Goal: Obtain resource: Download file/media

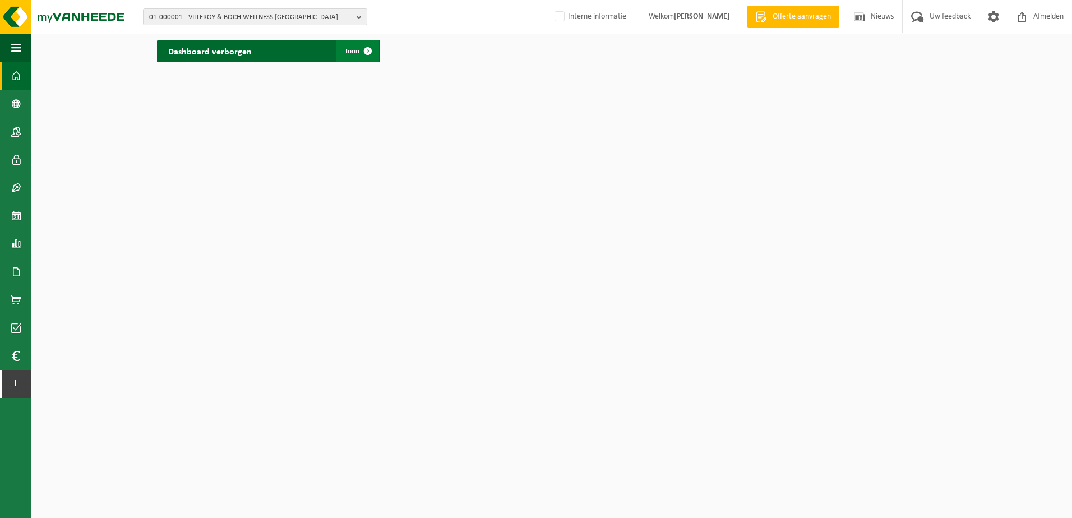
click at [371, 52] on span at bounding box center [368, 51] width 22 height 22
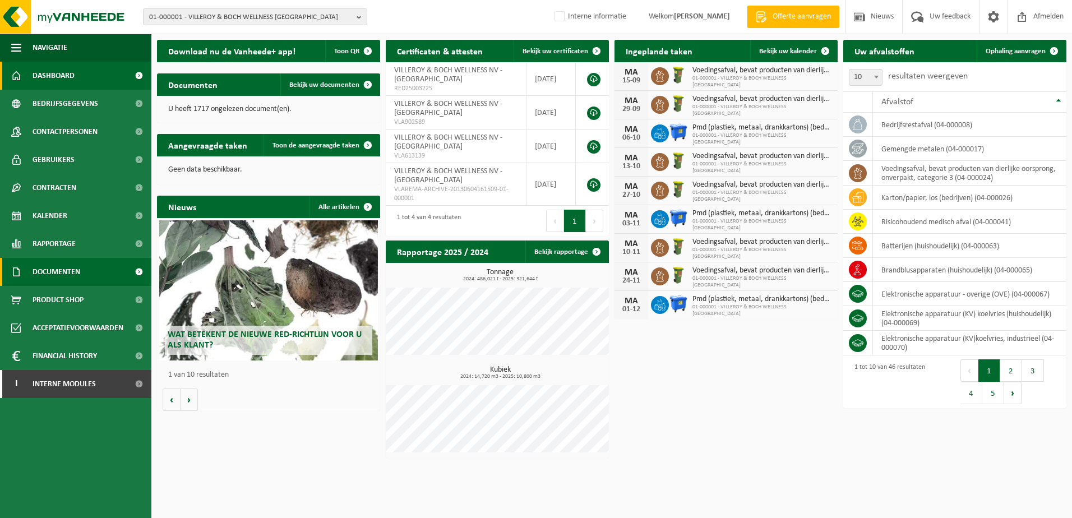
click at [70, 275] on span "Documenten" at bounding box center [57, 272] width 48 height 28
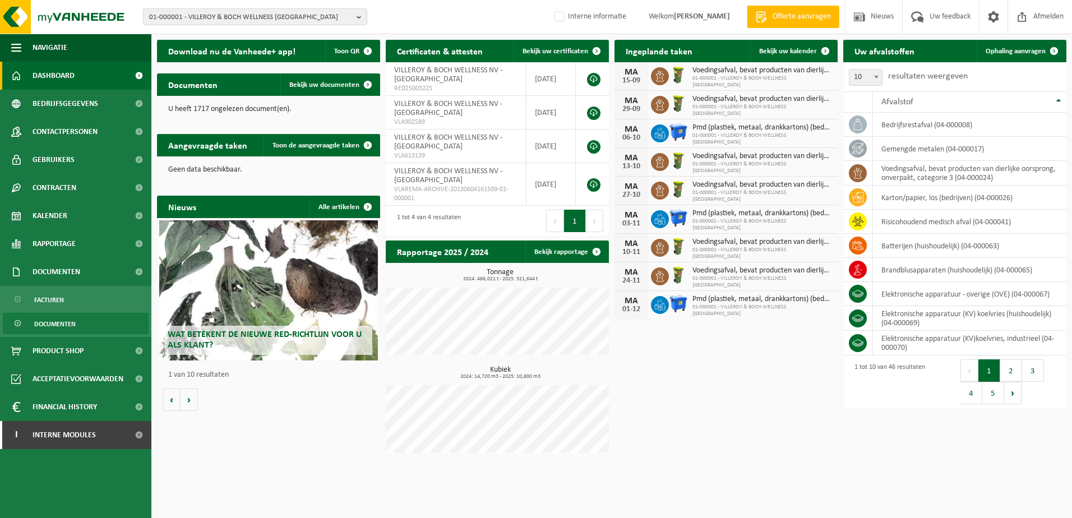
click at [58, 326] on span "Documenten" at bounding box center [54, 323] width 41 height 21
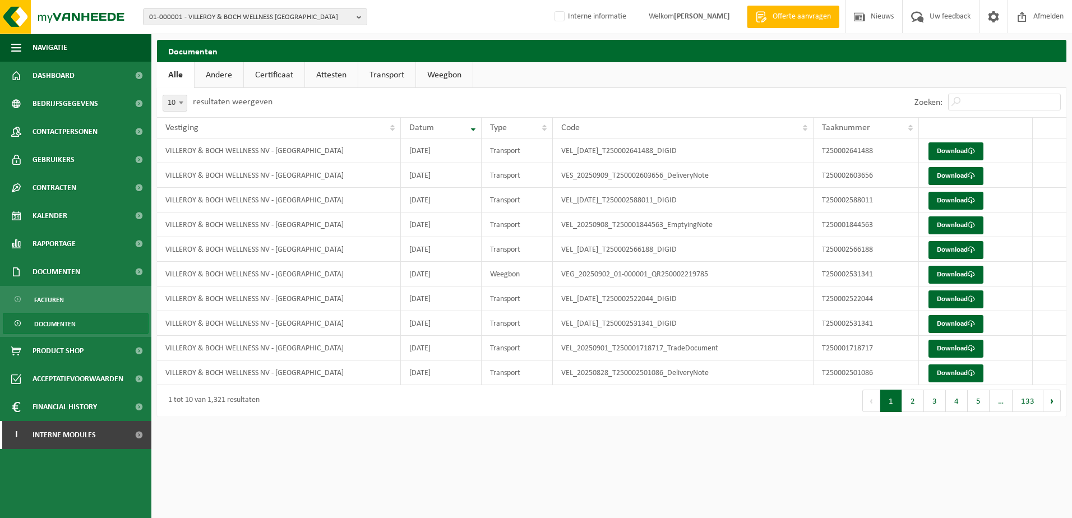
click at [321, 74] on link "Attesten" at bounding box center [331, 75] width 53 height 26
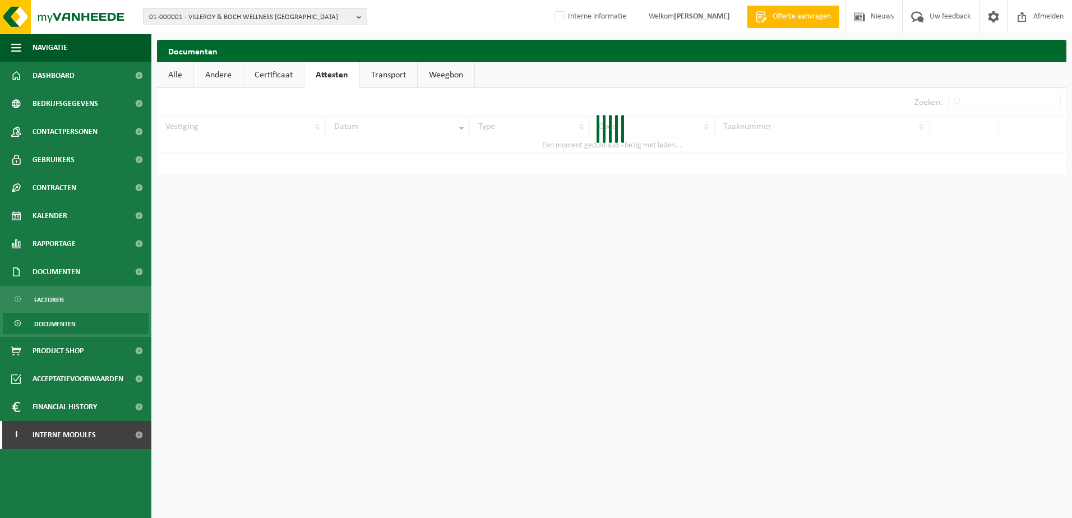
click at [269, 75] on link "Certificaat" at bounding box center [273, 75] width 61 height 26
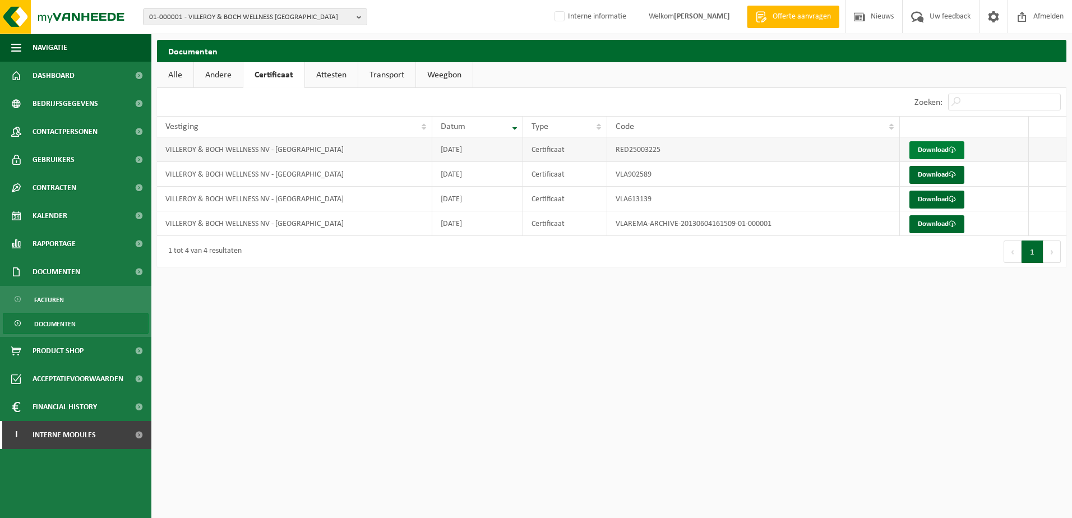
click at [939, 150] on link "Download" at bounding box center [936, 150] width 55 height 18
click at [565, 375] on html "01-000001 - VILLEROY & BOCH WELLNESS NV 01-000001 - VILLEROY & BOCH WELLNESS NV…" at bounding box center [536, 259] width 1072 height 518
